Goal: Task Accomplishment & Management: Use online tool/utility

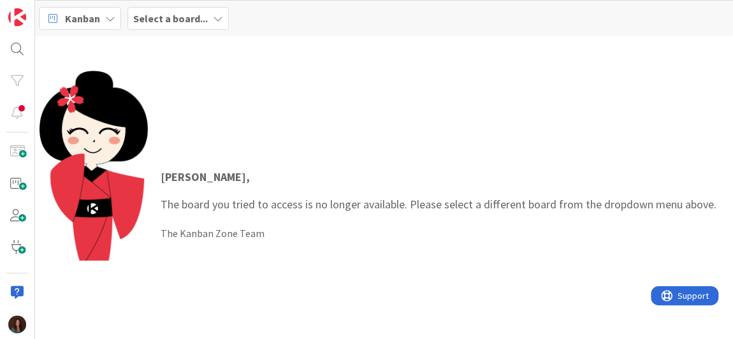
click at [161, 20] on b "Select a board..." at bounding box center [170, 18] width 75 height 13
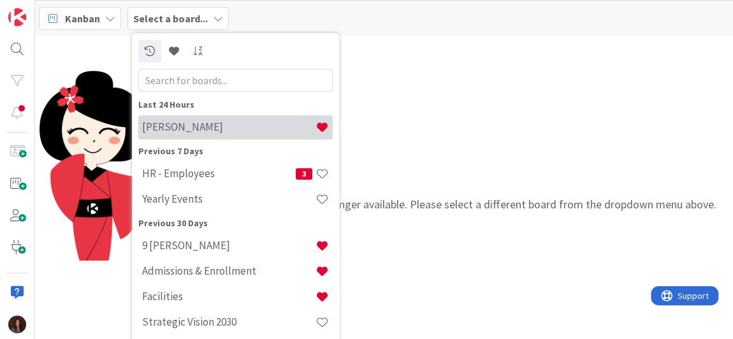
click at [177, 126] on h4 "[PERSON_NAME]" at bounding box center [228, 126] width 173 height 13
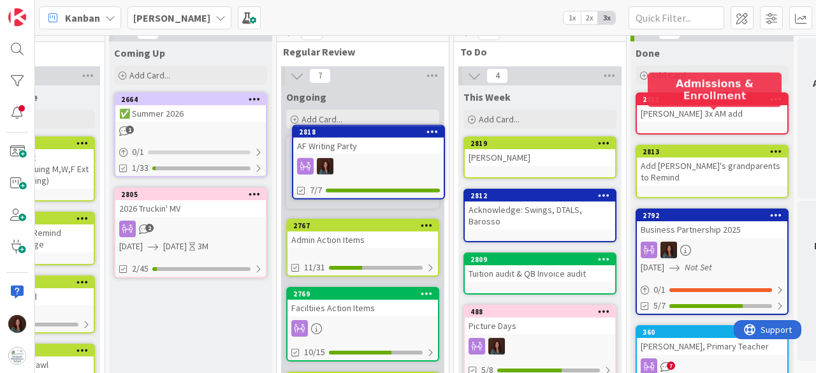
scroll to position [0, 442]
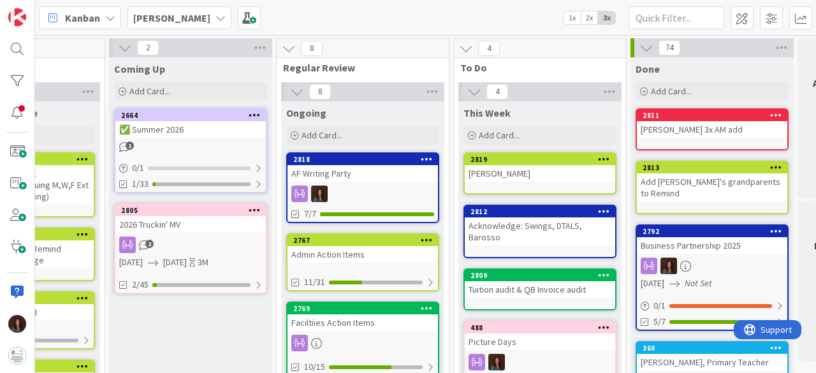
click at [353, 177] on div "AF Writing Party" at bounding box center [362, 173] width 150 height 17
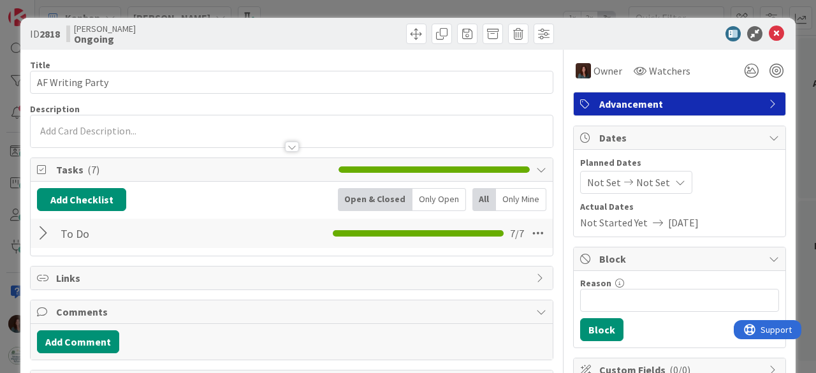
click at [41, 229] on div at bounding box center [45, 233] width 17 height 23
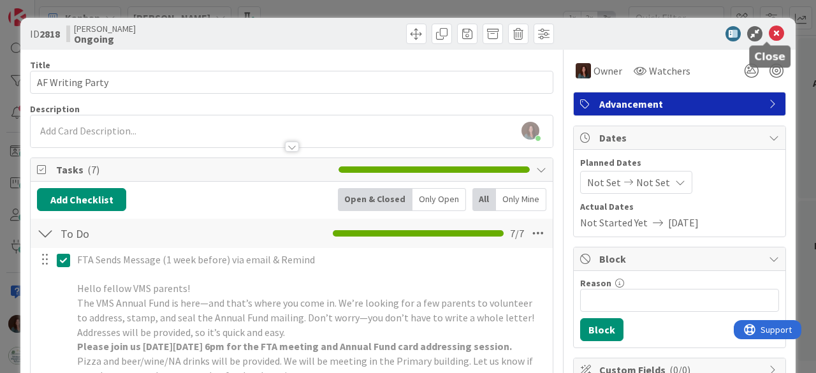
drag, startPoint x: 769, startPoint y: 34, endPoint x: 595, endPoint y: 224, distance: 256.7
click at [732, 35] on icon at bounding box center [776, 33] width 15 height 15
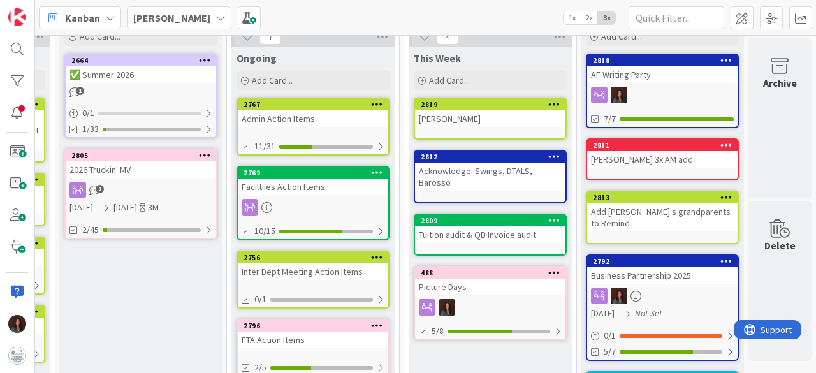
scroll to position [127, 500]
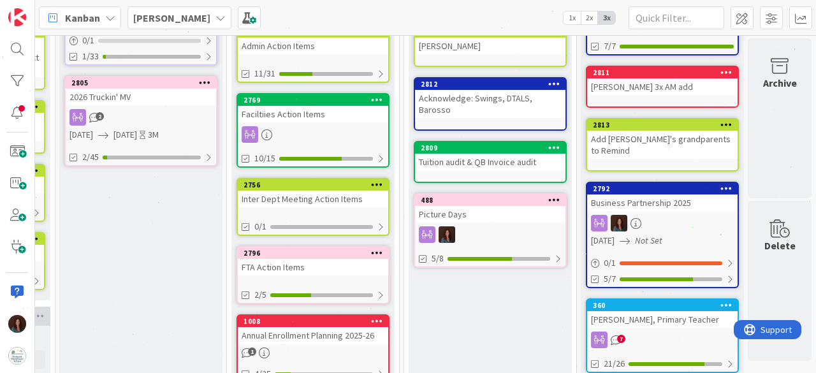
click at [475, 196] on div "488" at bounding box center [493, 200] width 145 height 9
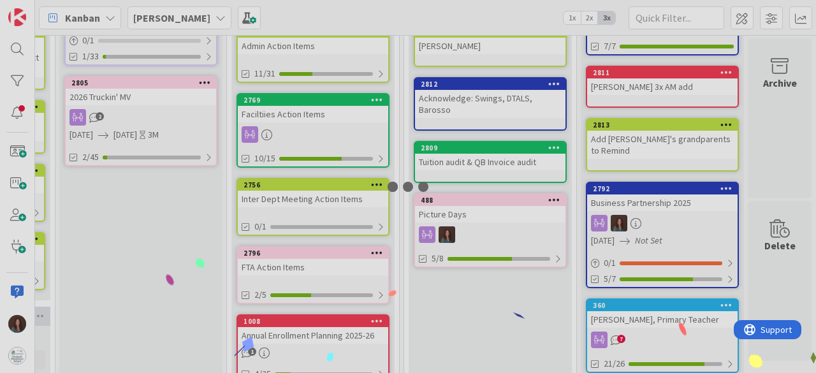
click at [509, 191] on div at bounding box center [408, 186] width 816 height 373
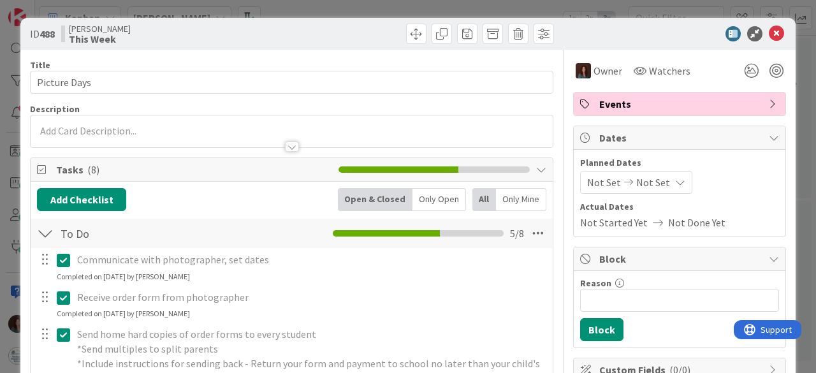
scroll to position [382, 0]
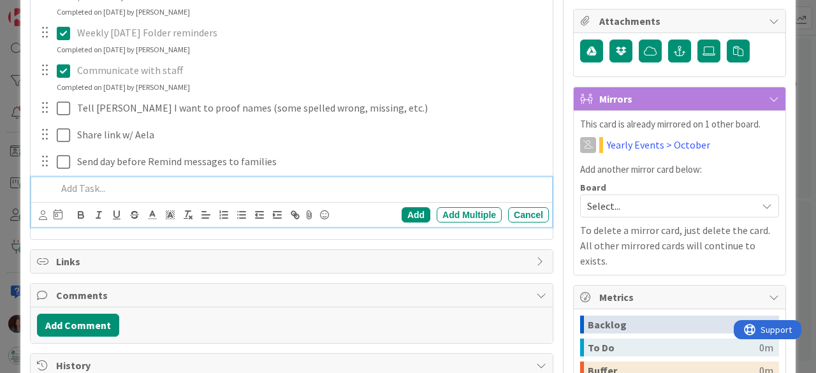
click at [74, 191] on p at bounding box center [300, 188] width 487 height 15
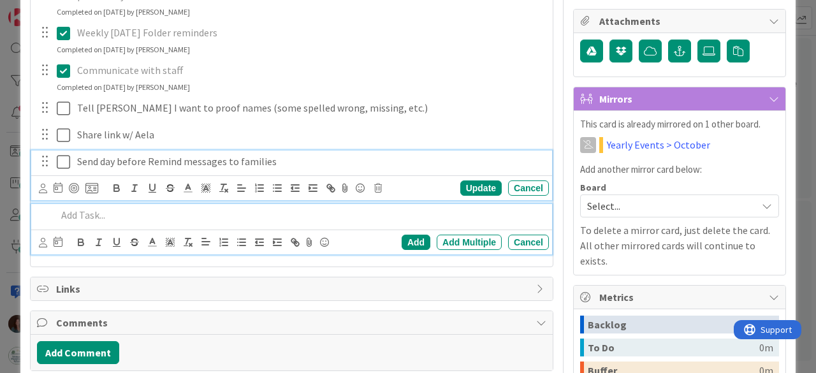
click at [302, 163] on div "Send day before Remind messages to families Update Cancel" at bounding box center [291, 175] width 521 height 50
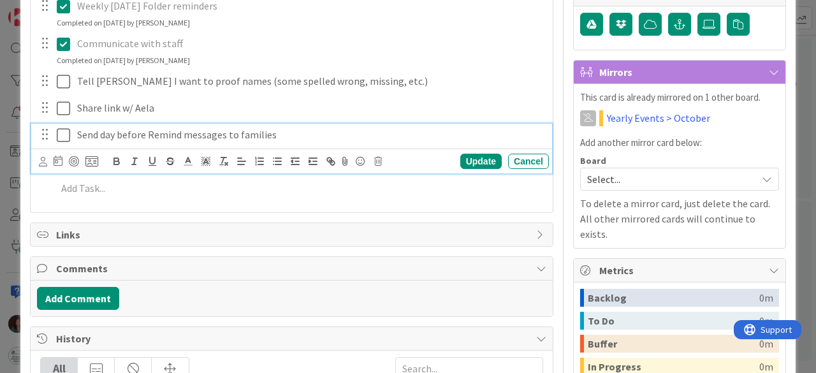
click at [370, 129] on p "Send day before Remind messages to families" at bounding box center [310, 134] width 467 height 15
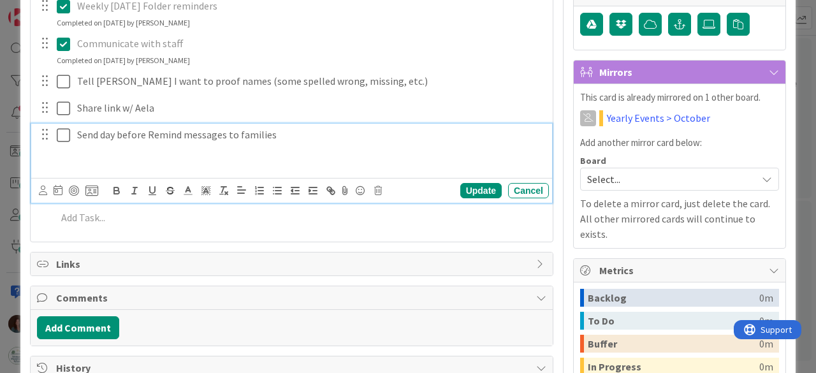
paste div
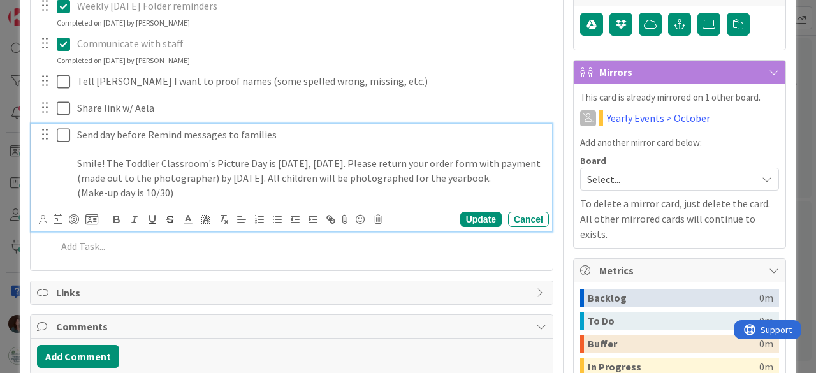
click at [72, 160] on div "Send day before Remind messages to families Smile! The Toddler Classroom's Pict…" at bounding box center [310, 164] width 477 height 80
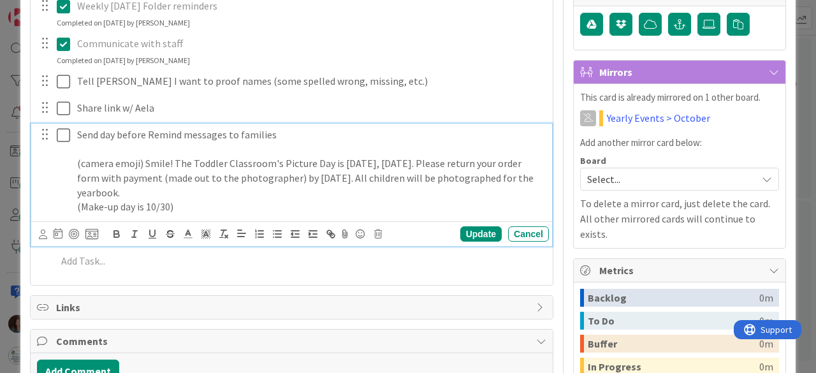
click at [286, 212] on p "(Make-up day is 10/30)" at bounding box center [310, 207] width 467 height 15
click at [460, 234] on div "Update" at bounding box center [480, 233] width 41 height 15
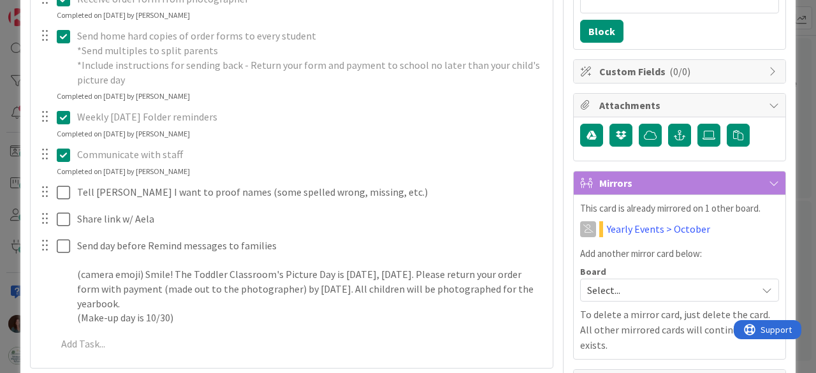
scroll to position [345, 0]
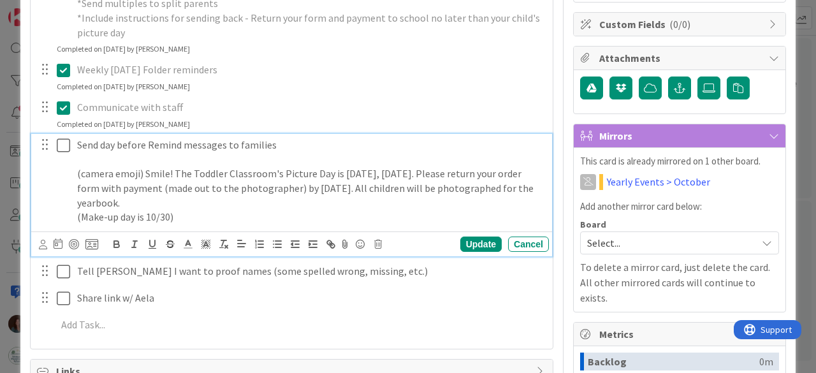
click at [62, 150] on icon at bounding box center [63, 145] width 13 height 15
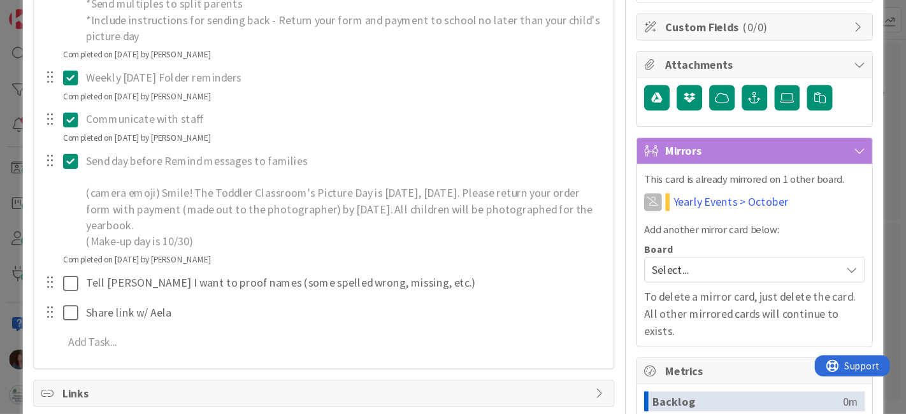
scroll to position [0, 0]
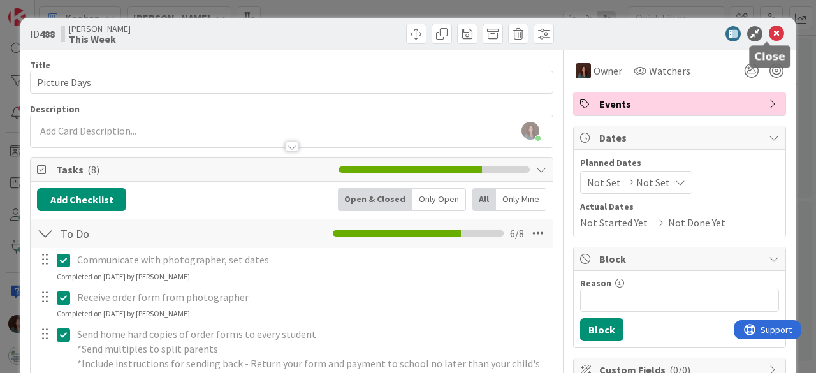
click at [732, 29] on icon at bounding box center [776, 33] width 15 height 15
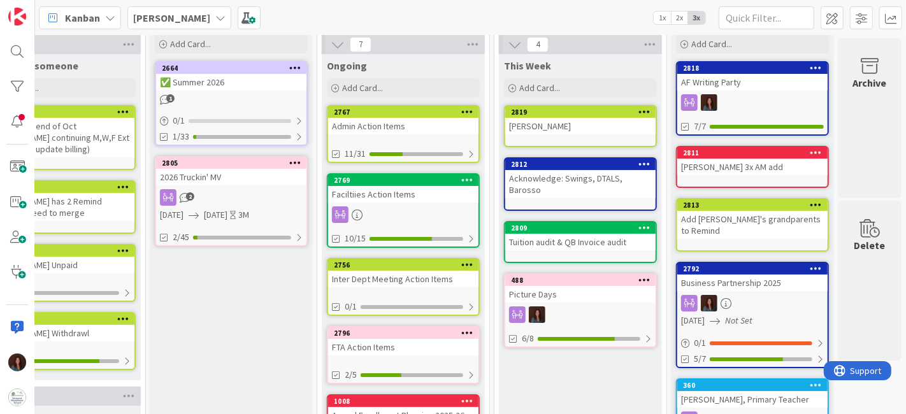
scroll to position [0, 410]
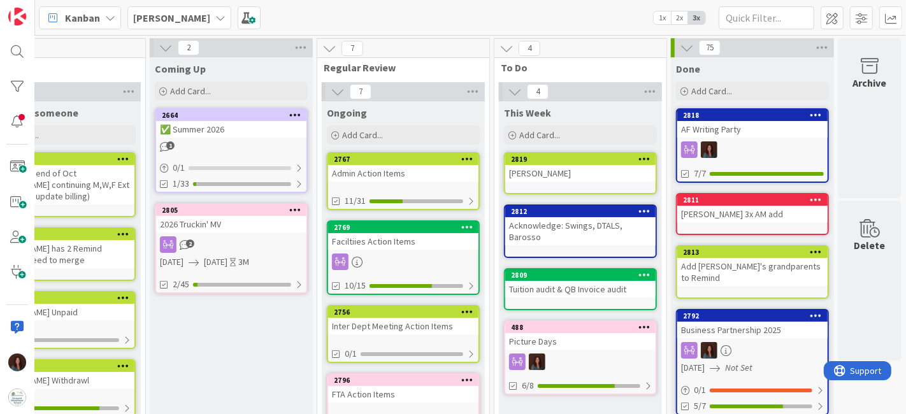
drag, startPoint x: 377, startPoint y: 20, endPoint x: 472, endPoint y: 15, distance: 95.1
click at [377, 20] on div "[PERSON_NAME] 1x 2x 3x" at bounding box center [470, 17] width 871 height 35
